Goal: Find specific page/section: Find specific page/section

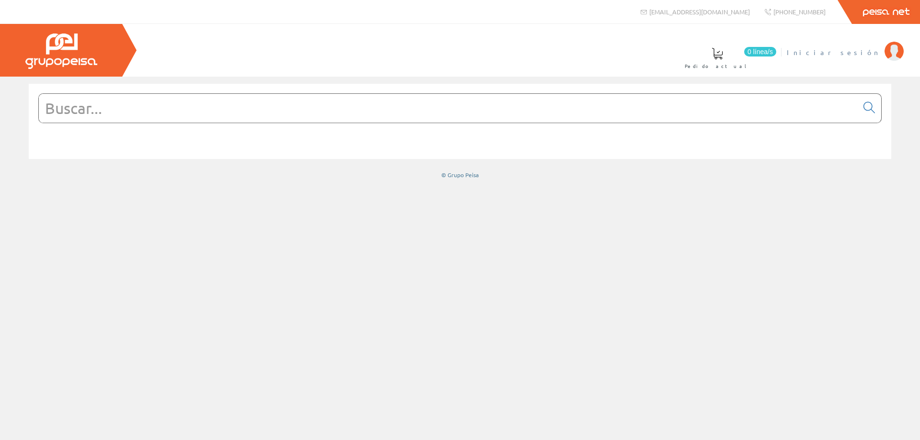
click at [901, 48] on img at bounding box center [893, 51] width 19 height 19
drag, startPoint x: 151, startPoint y: 102, endPoint x: 157, endPoint y: 68, distance: 35.0
click at [151, 100] on input "text" at bounding box center [448, 108] width 819 height 29
paste input "30617060"
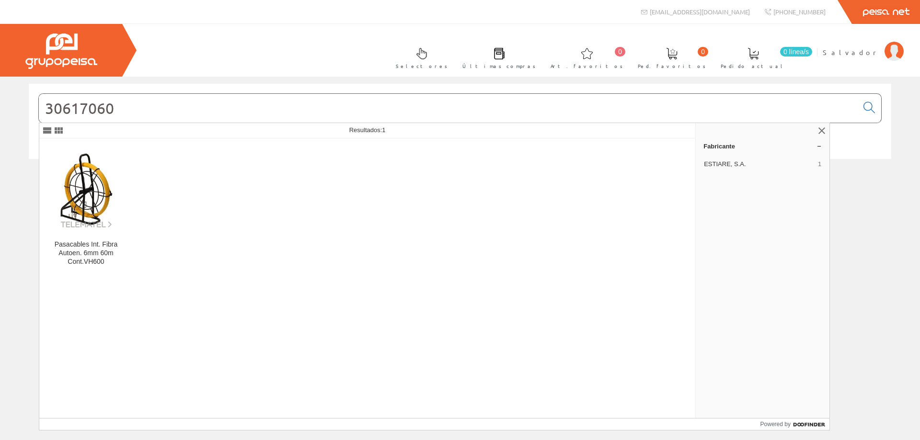
type input "30617060"
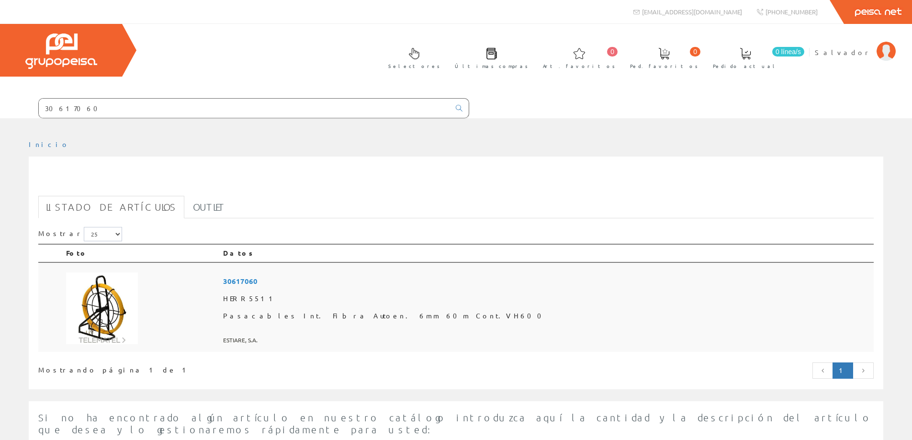
scroll to position [48, 0]
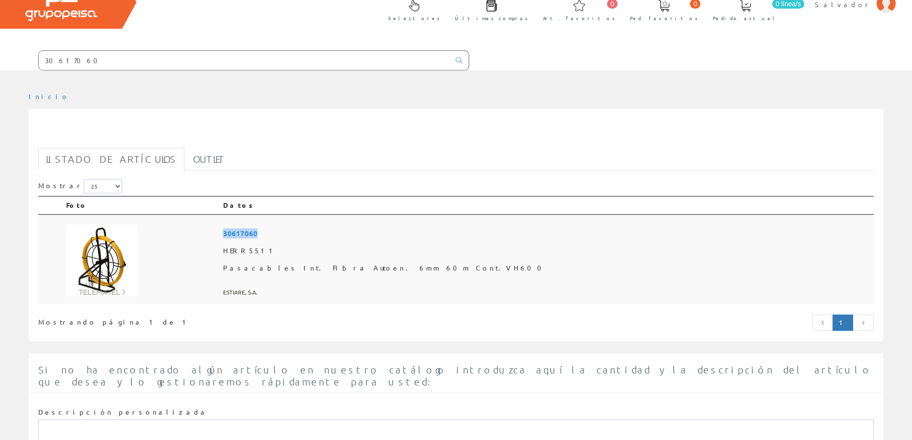
drag, startPoint x: 360, startPoint y: 232, endPoint x: 332, endPoint y: 233, distance: 27.8
click at [332, 233] on span "30617060" at bounding box center [546, 234] width 647 height 18
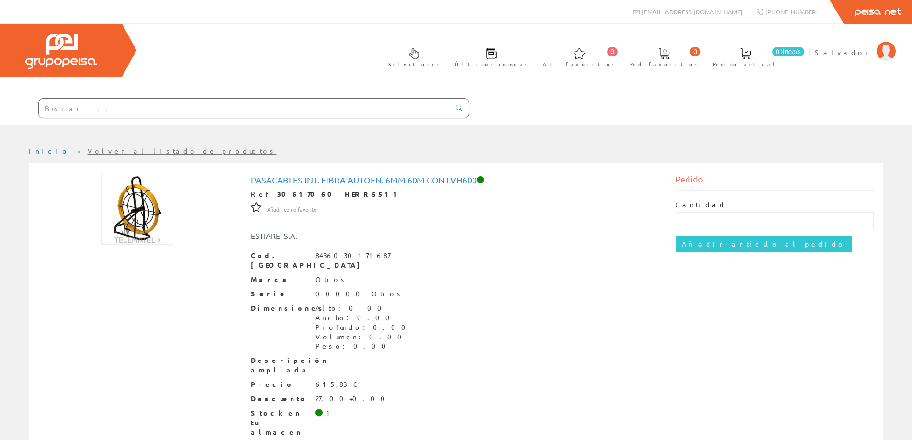
drag, startPoint x: 0, startPoint y: 0, endPoint x: 217, endPoint y: 251, distance: 332.1
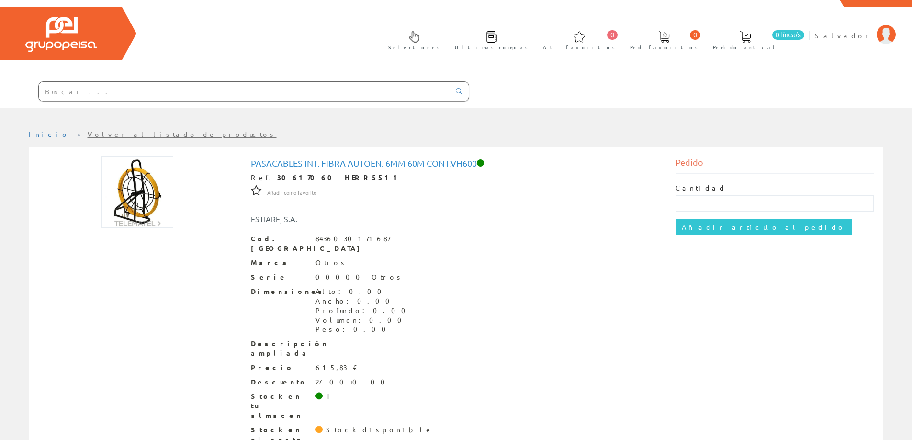
scroll to position [34, 0]
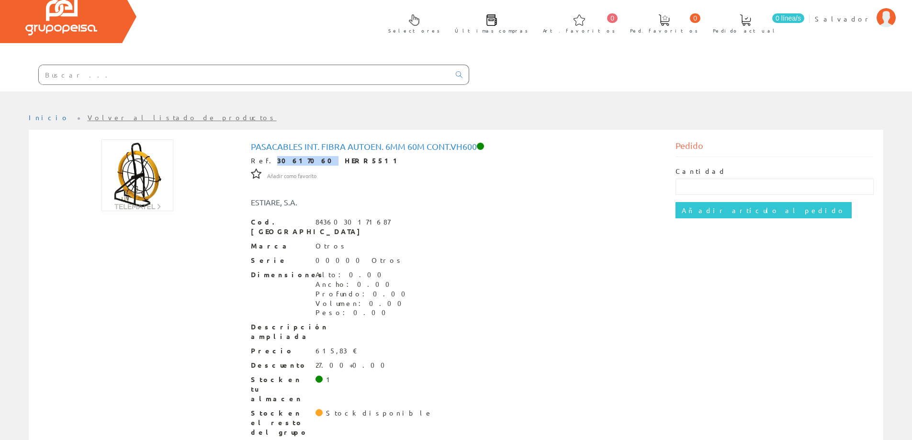
drag, startPoint x: 294, startPoint y: 159, endPoint x: 263, endPoint y: 162, distance: 31.3
click at [263, 162] on div "Ref. 30617060 HERR5511" at bounding box center [456, 161] width 411 height 10
copy div "30617060"
drag, startPoint x: 249, startPoint y: 149, endPoint x: 303, endPoint y: 150, distance: 54.1
click at [303, 150] on div "Pasacables Int. Fibra Autoen. 6mm 60m Cont.VH600 Ref. 30617060 HERR5511 Añadir …" at bounding box center [456, 290] width 425 height 303
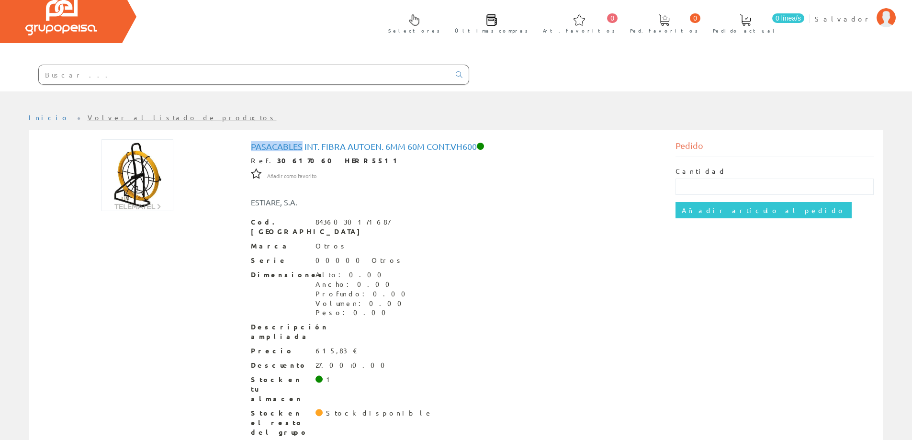
scroll to position [0, 0]
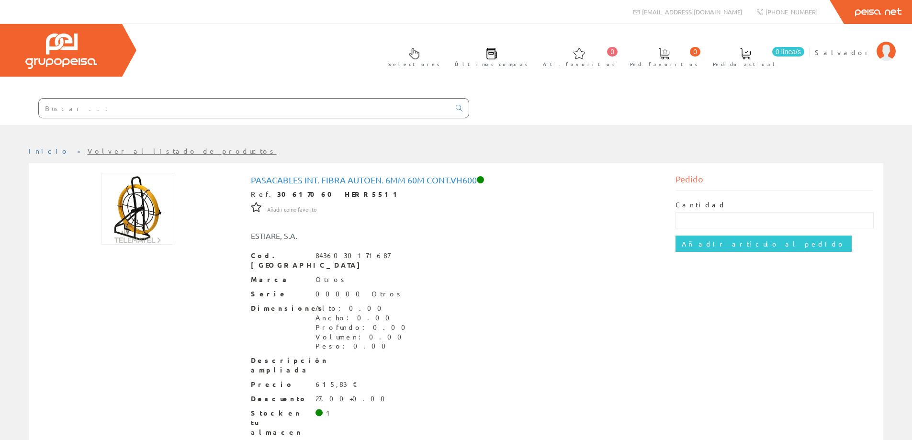
click at [132, 106] on input "text" at bounding box center [244, 108] width 411 height 19
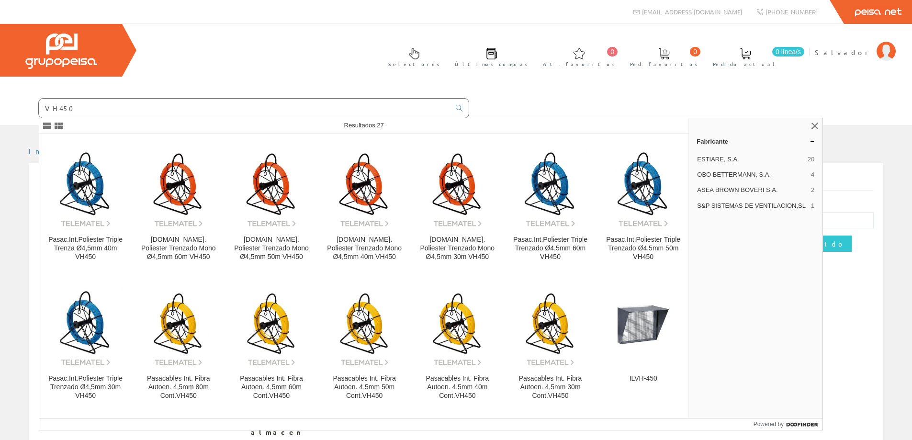
type input "VH450"
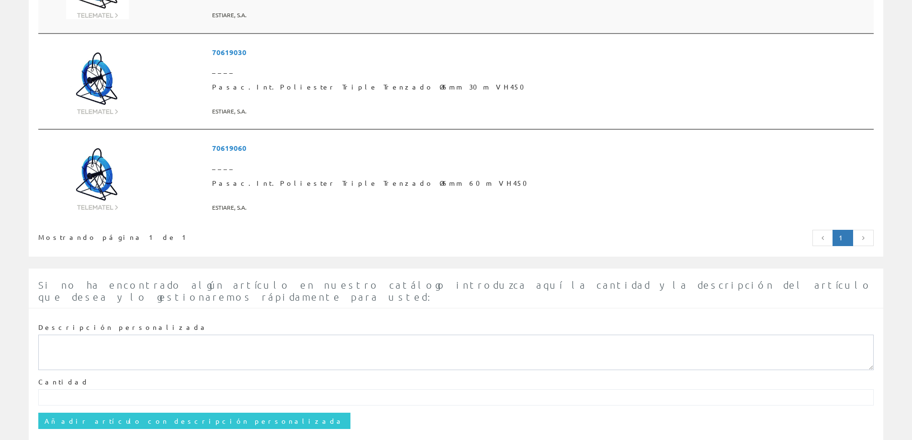
scroll to position [1868, 0]
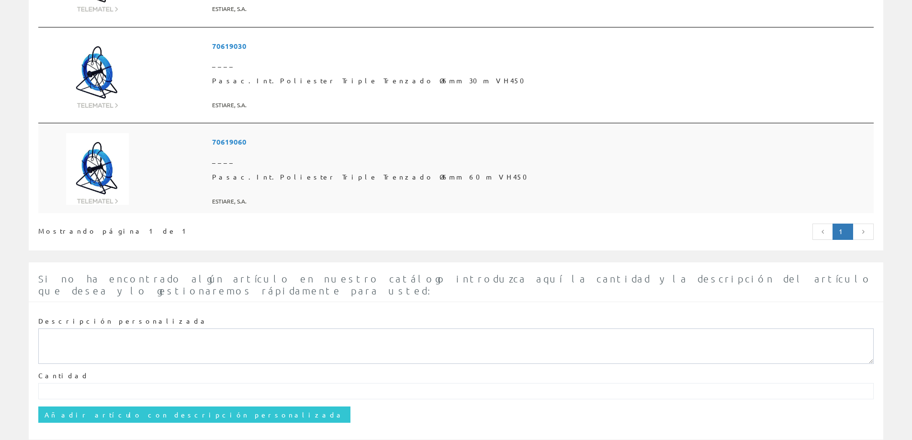
click at [98, 170] on img at bounding box center [97, 169] width 63 height 72
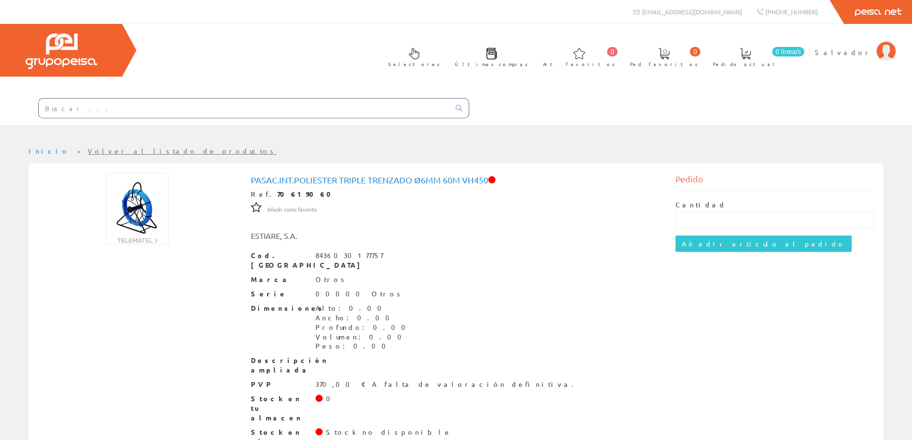
click at [239, 99] on input "text" at bounding box center [244, 108] width 411 height 19
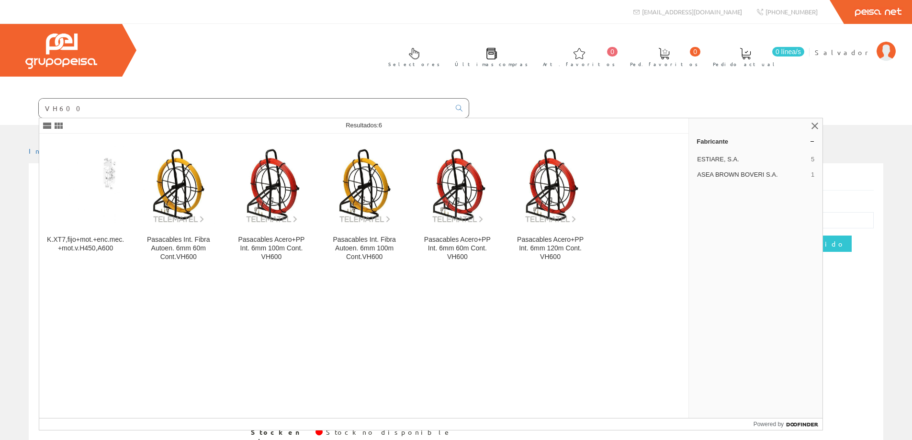
type input "VH600"
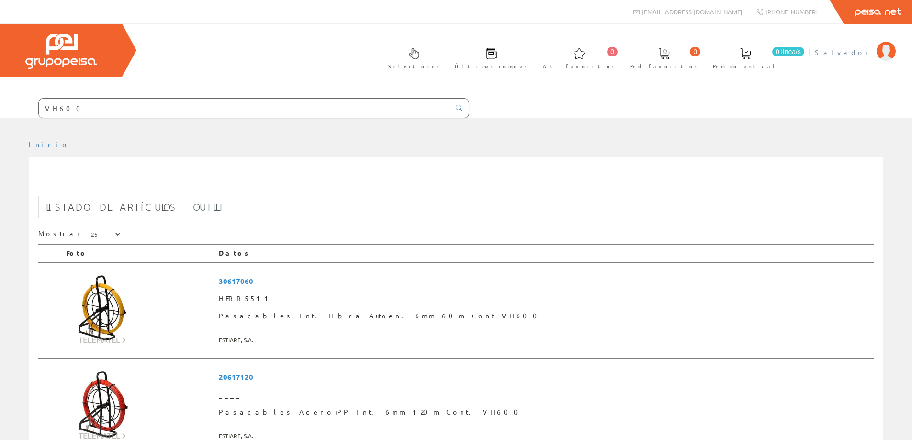
click at [879, 50] on img at bounding box center [886, 51] width 19 height 19
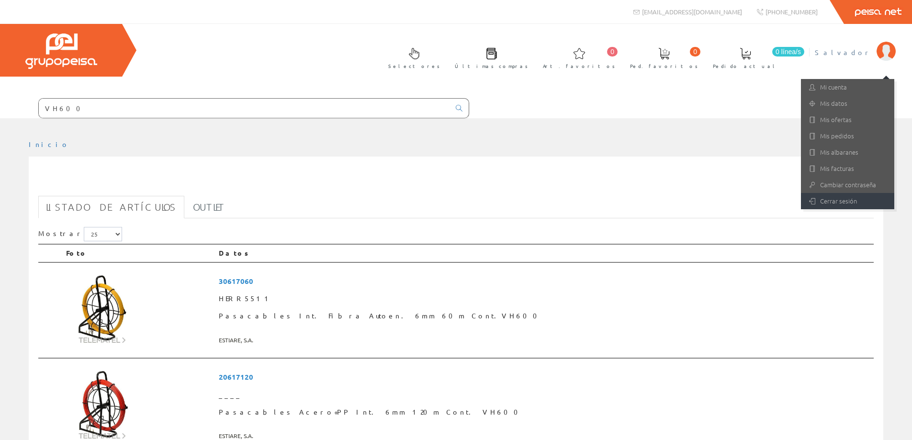
click at [839, 205] on link "Cerrar sesión" at bounding box center [847, 201] width 93 height 16
